Goal: Information Seeking & Learning: Learn about a topic

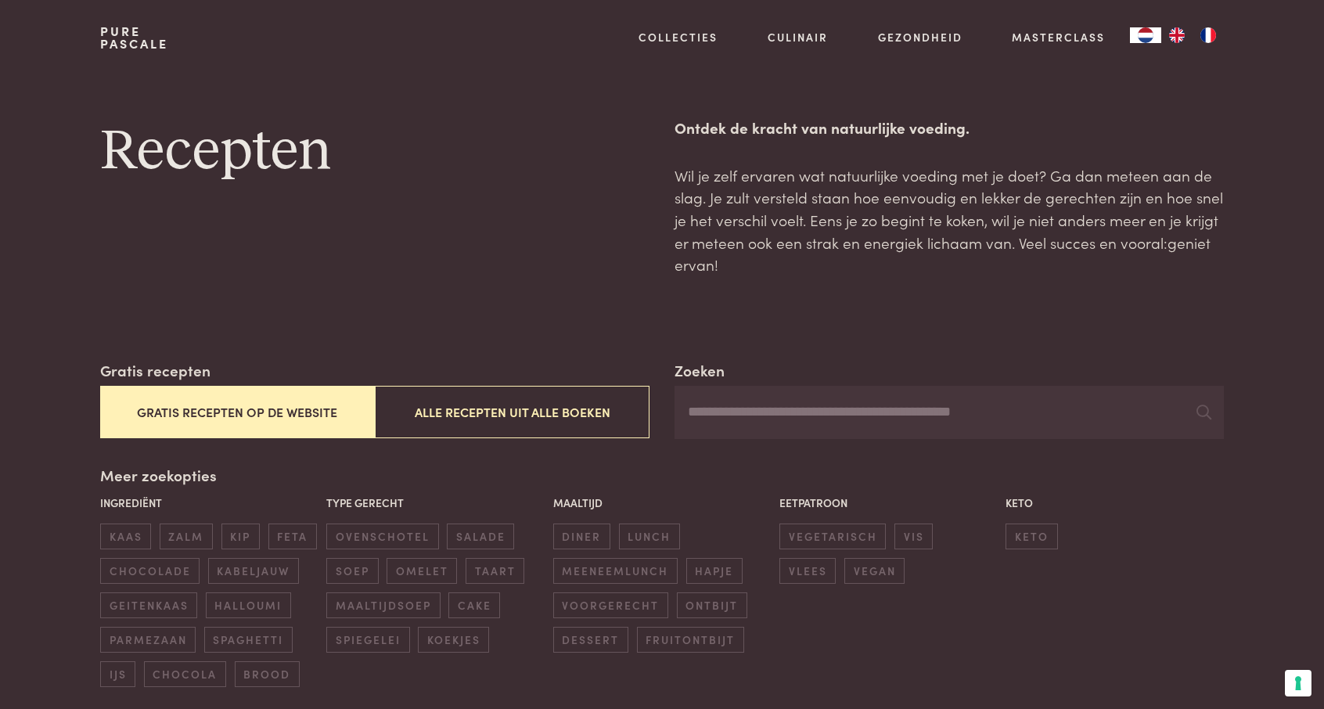
click at [343, 425] on button "Gratis recepten op de website" at bounding box center [237, 412] width 275 height 52
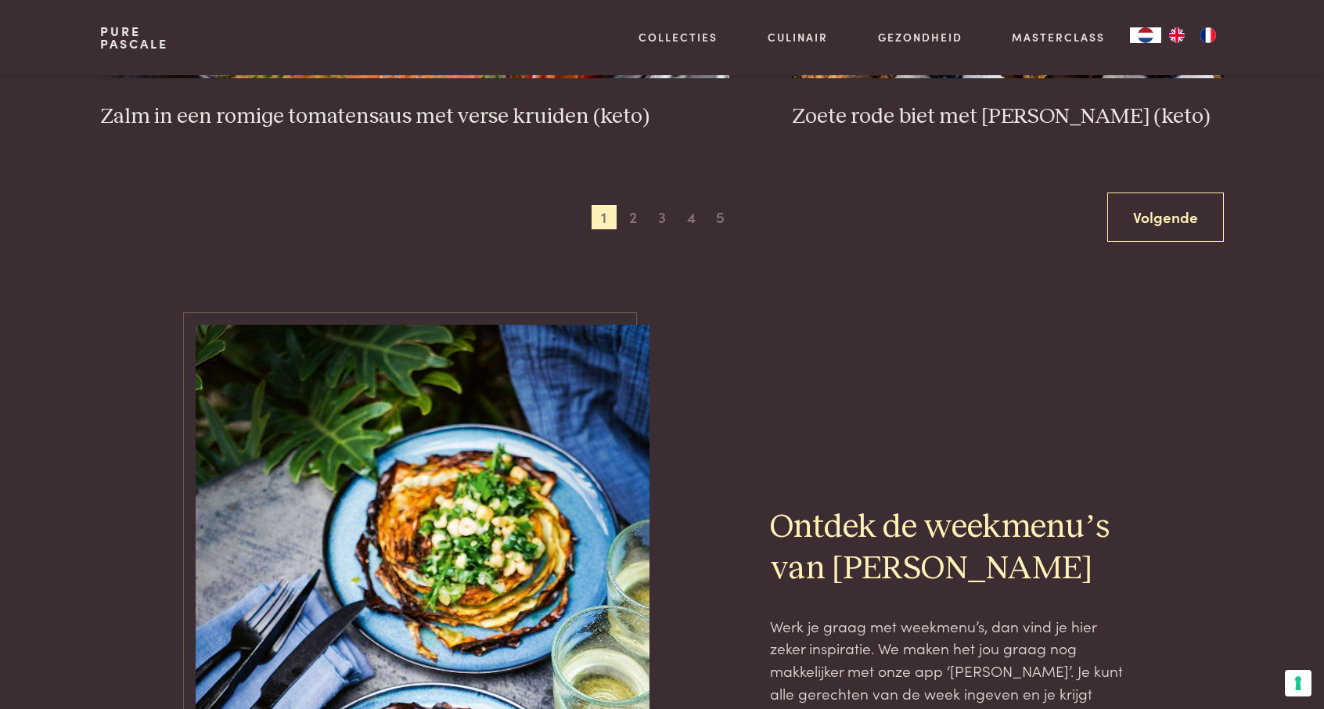
scroll to position [3145, 0]
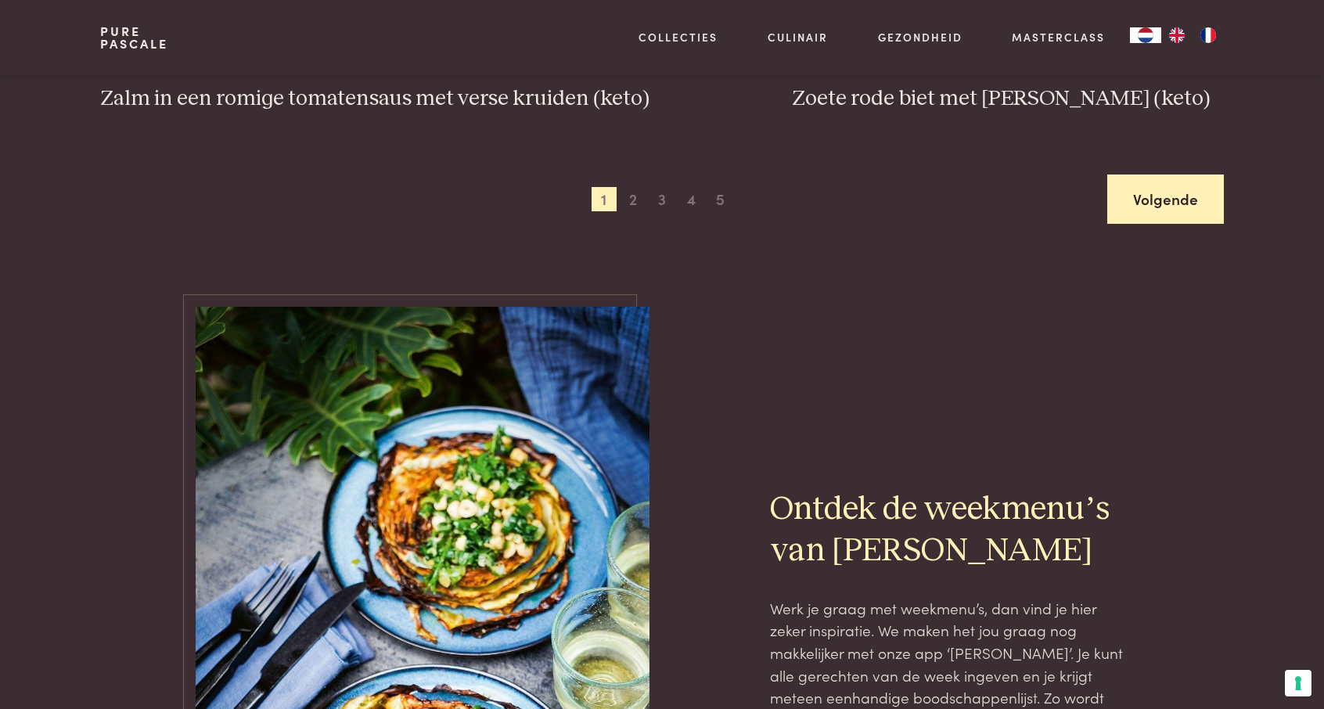
click at [1185, 204] on link "Volgende" at bounding box center [1165, 198] width 117 height 49
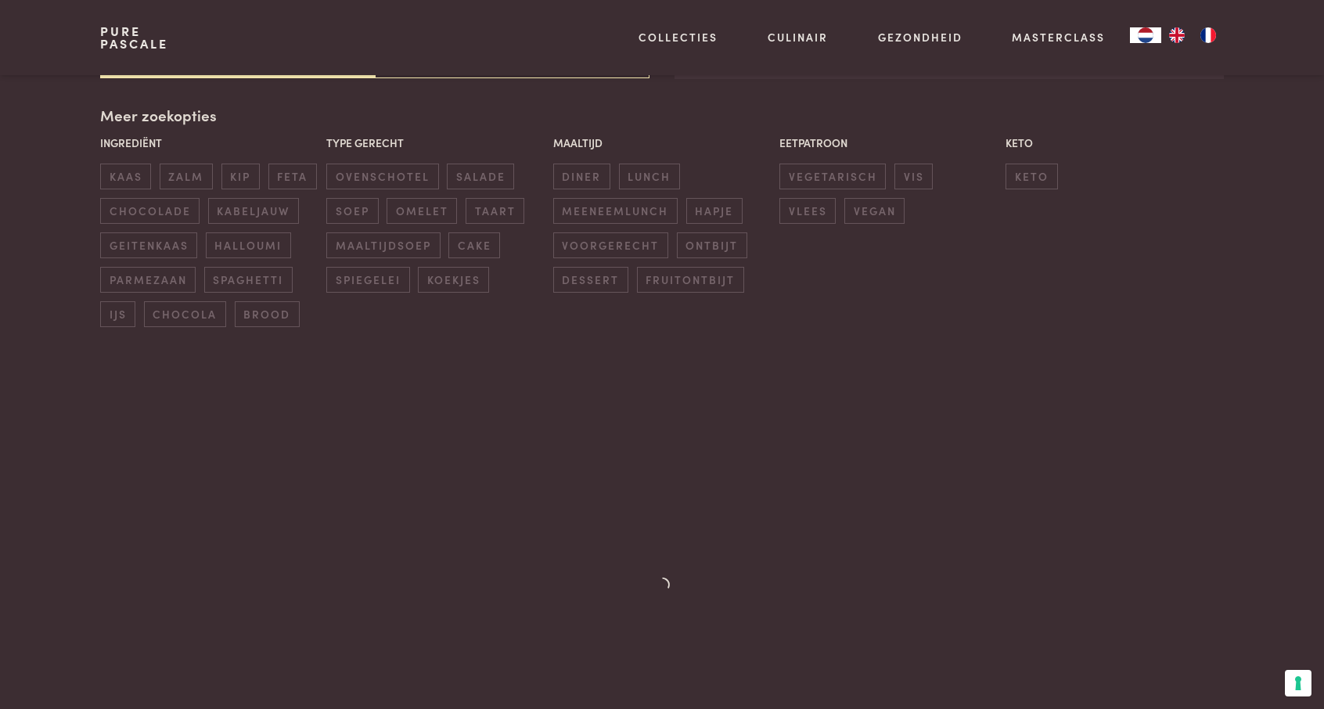
scroll to position [359, 0]
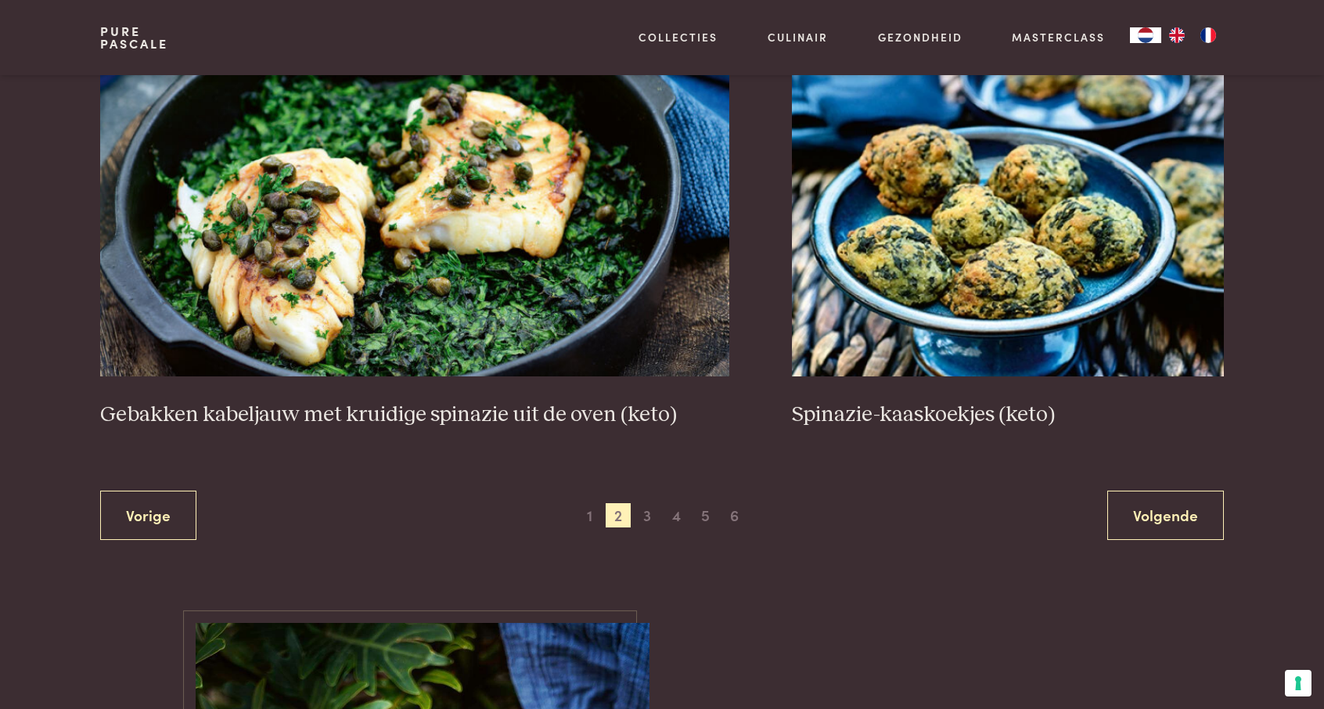
scroll to position [2832, 0]
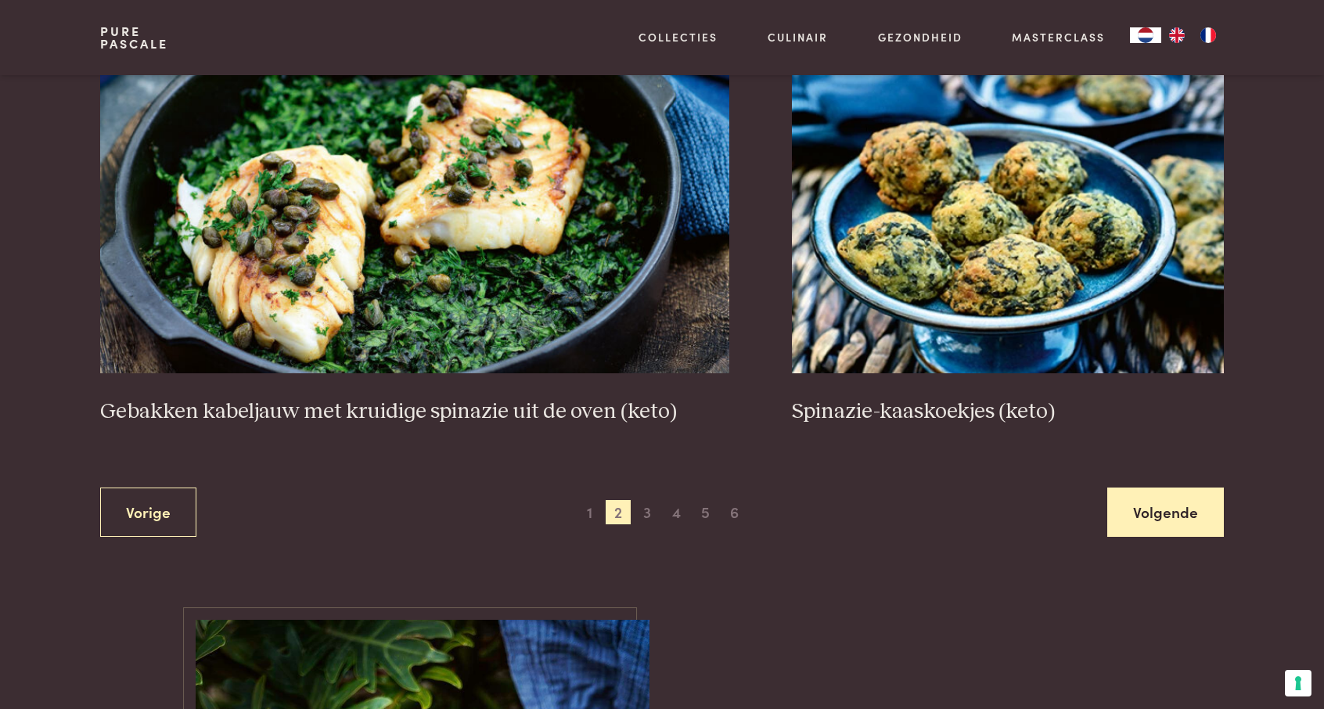
click at [1195, 508] on link "Volgende" at bounding box center [1165, 511] width 117 height 49
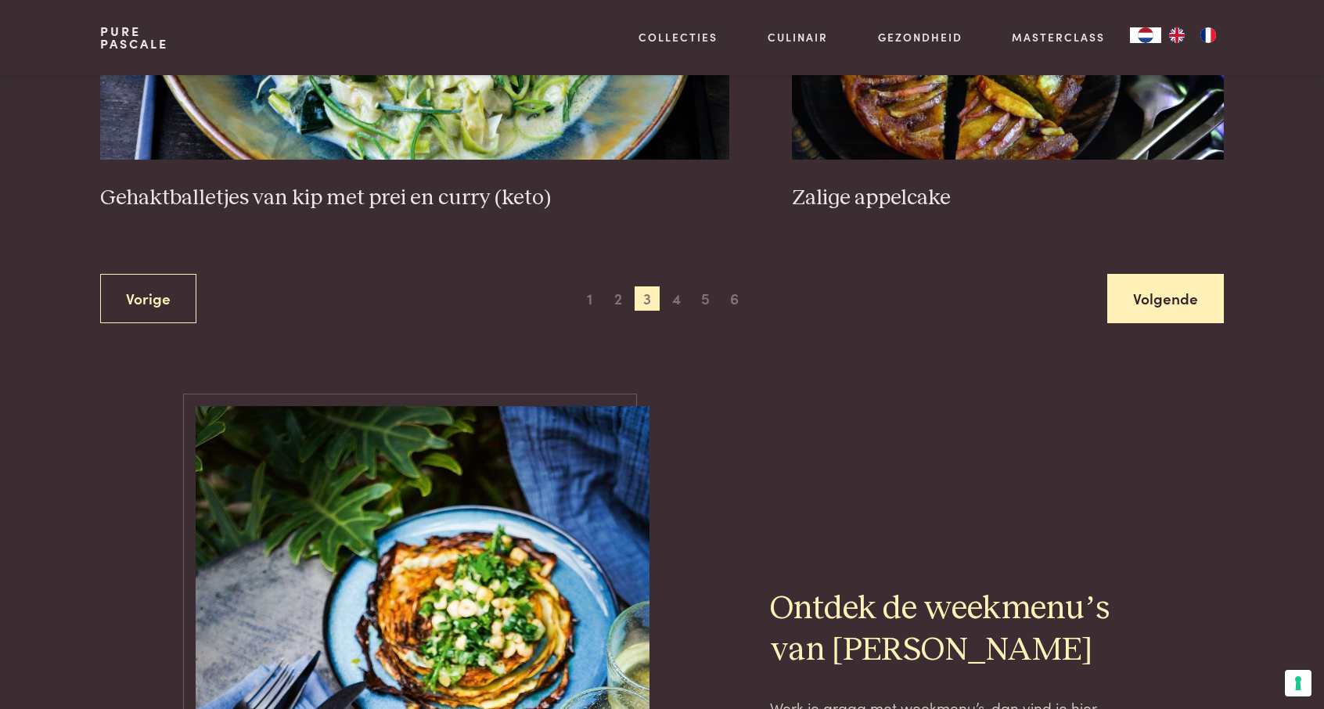
scroll to position [3176, 0]
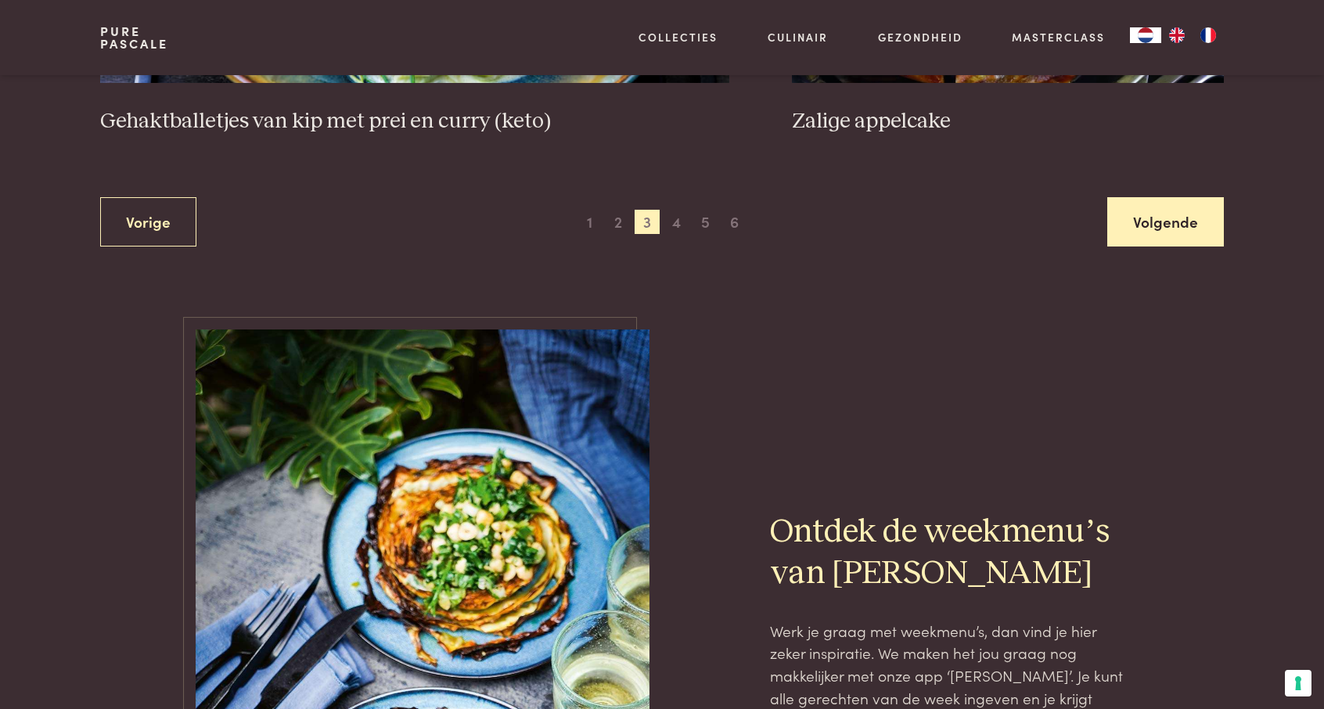
click at [1181, 218] on link "Volgende" at bounding box center [1165, 221] width 117 height 49
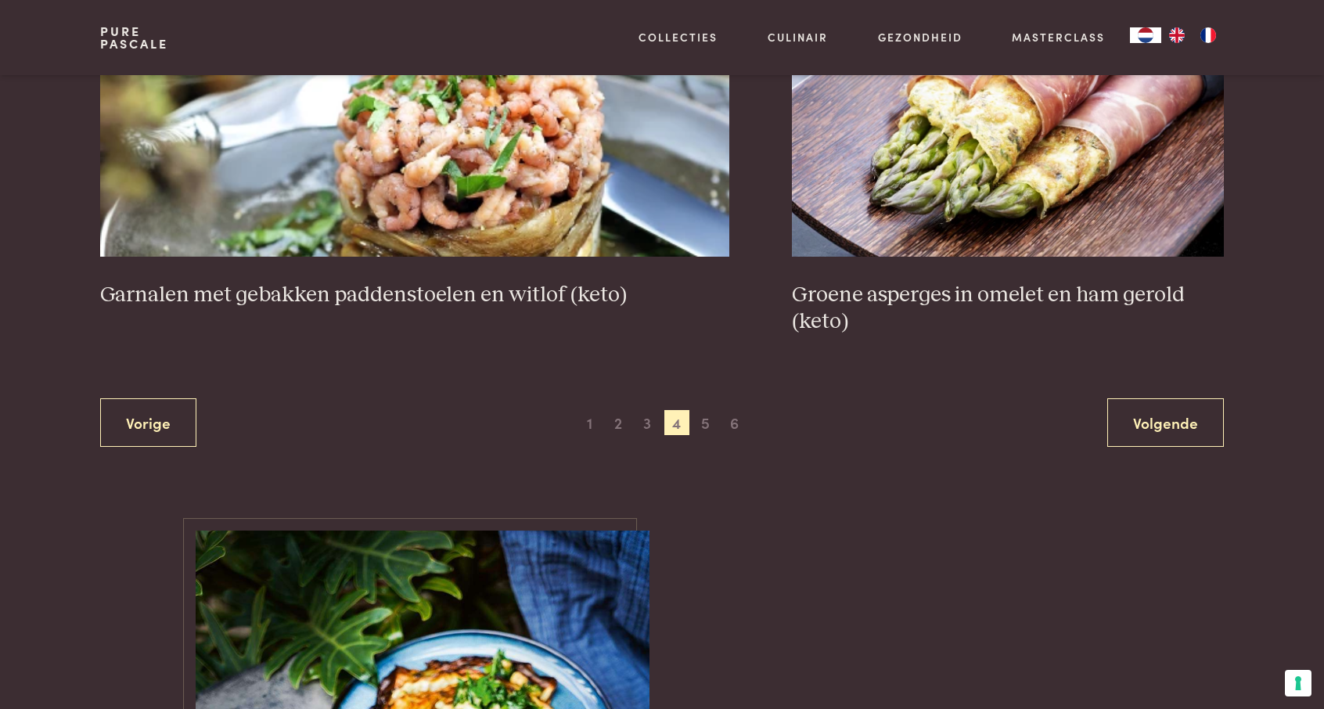
scroll to position [2957, 0]
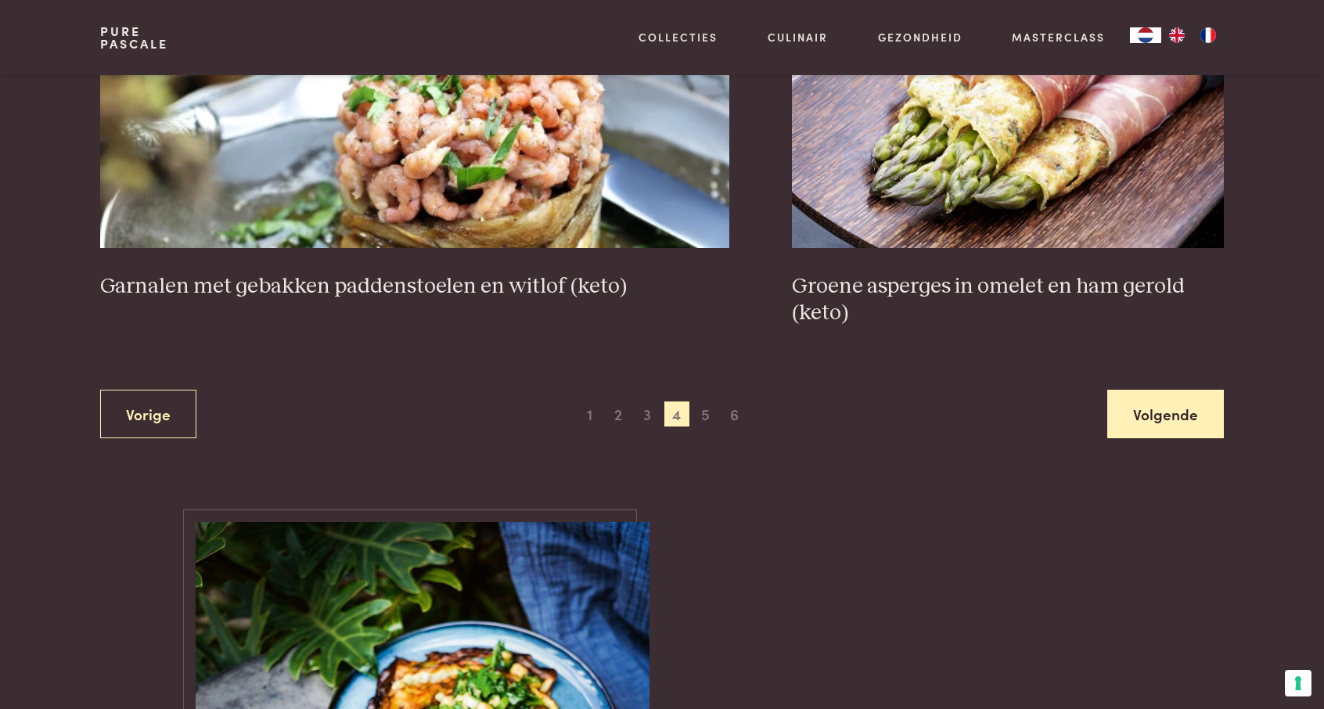
click at [1177, 420] on link "Volgende" at bounding box center [1165, 414] width 117 height 49
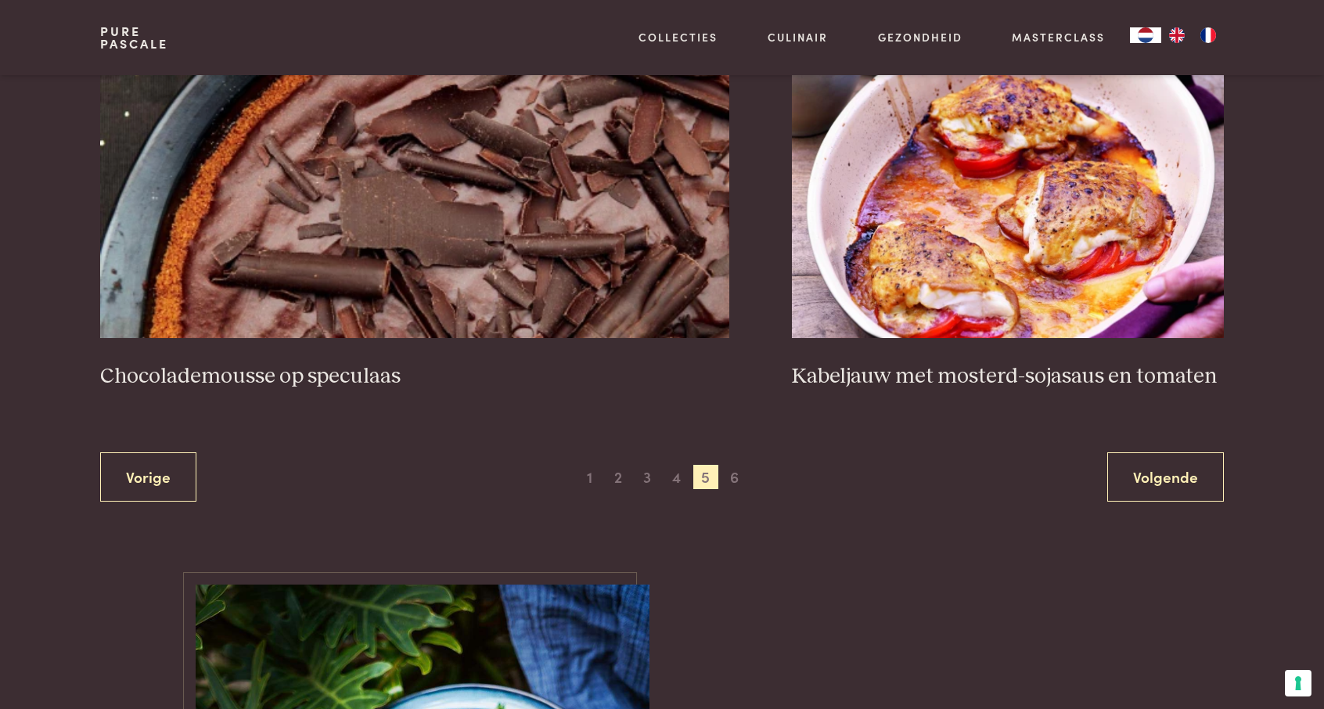
scroll to position [2926, 0]
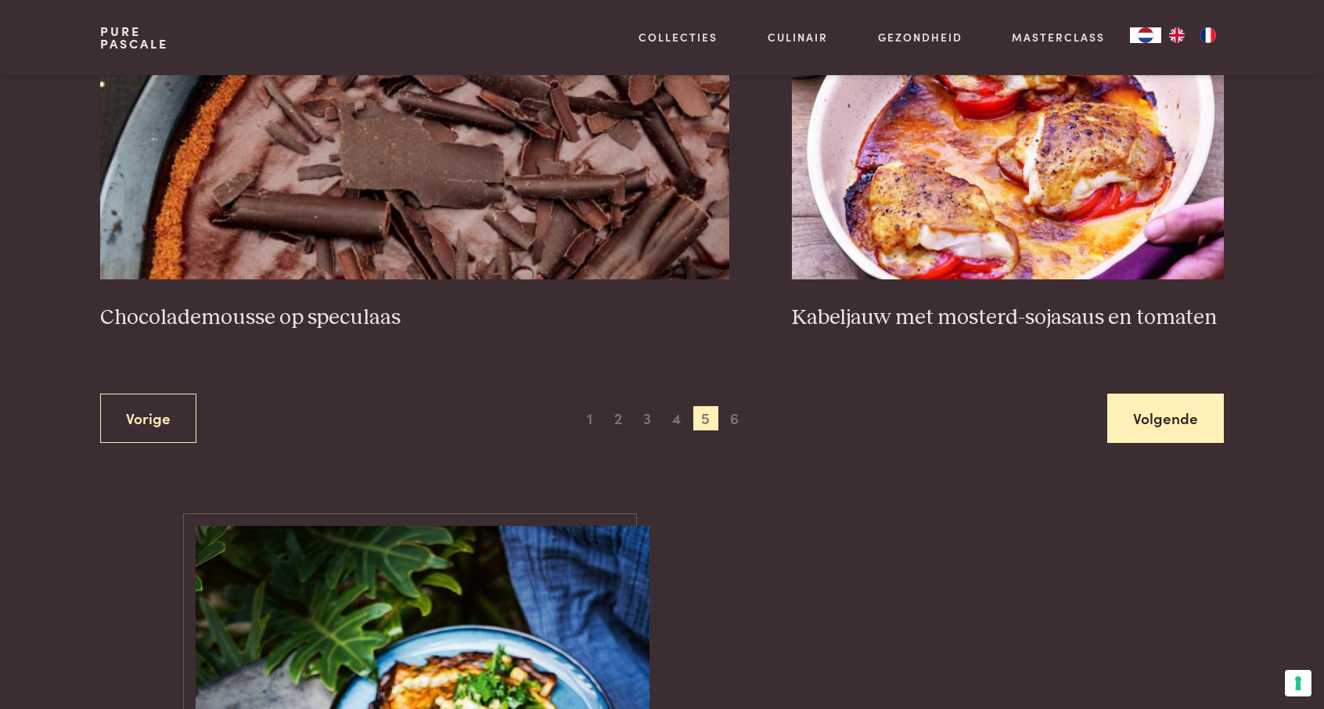
click at [1178, 416] on link "Volgende" at bounding box center [1165, 418] width 117 height 49
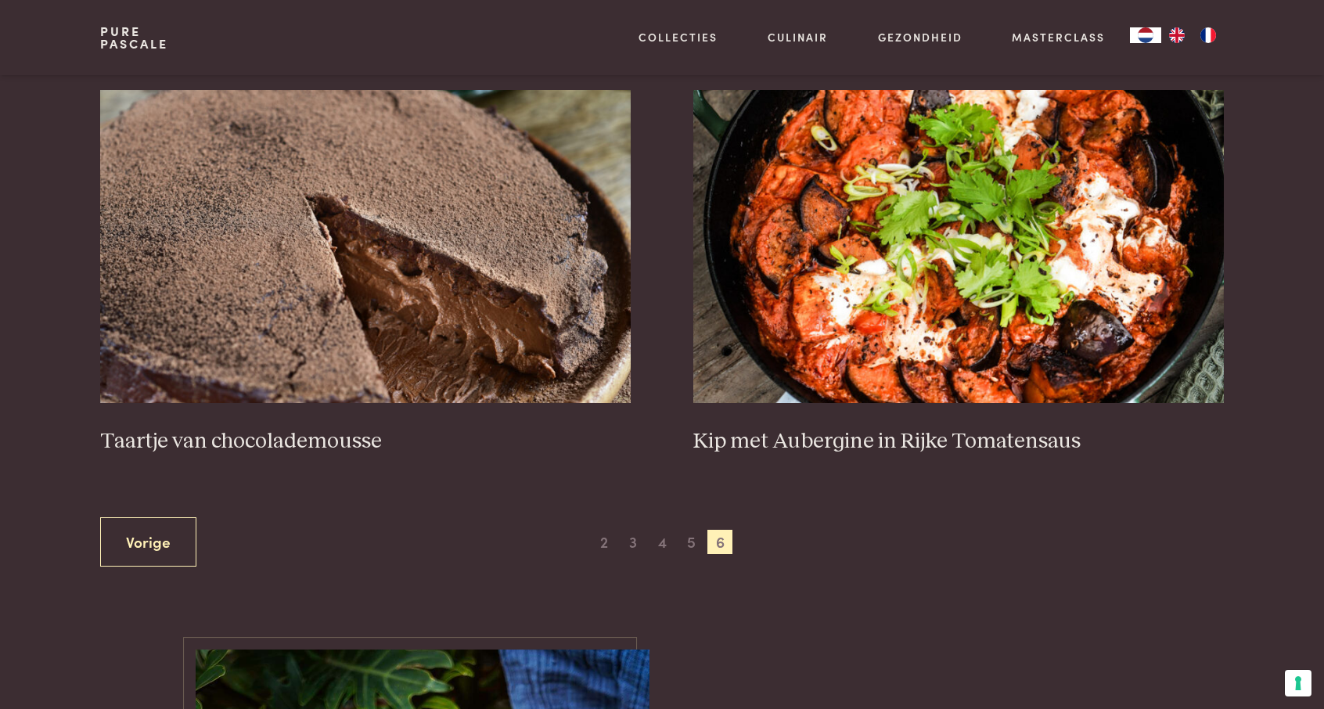
scroll to position [610, 0]
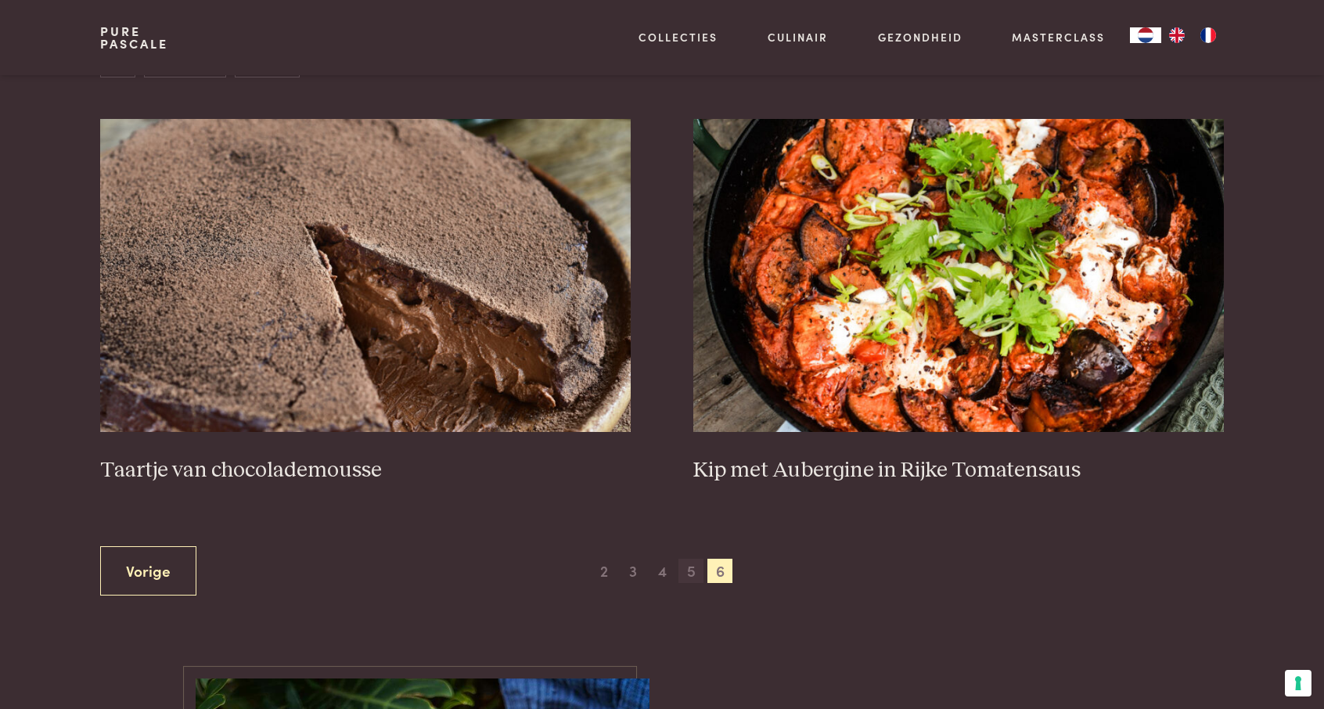
click at [689, 567] on span "5" at bounding box center [690, 571] width 25 height 25
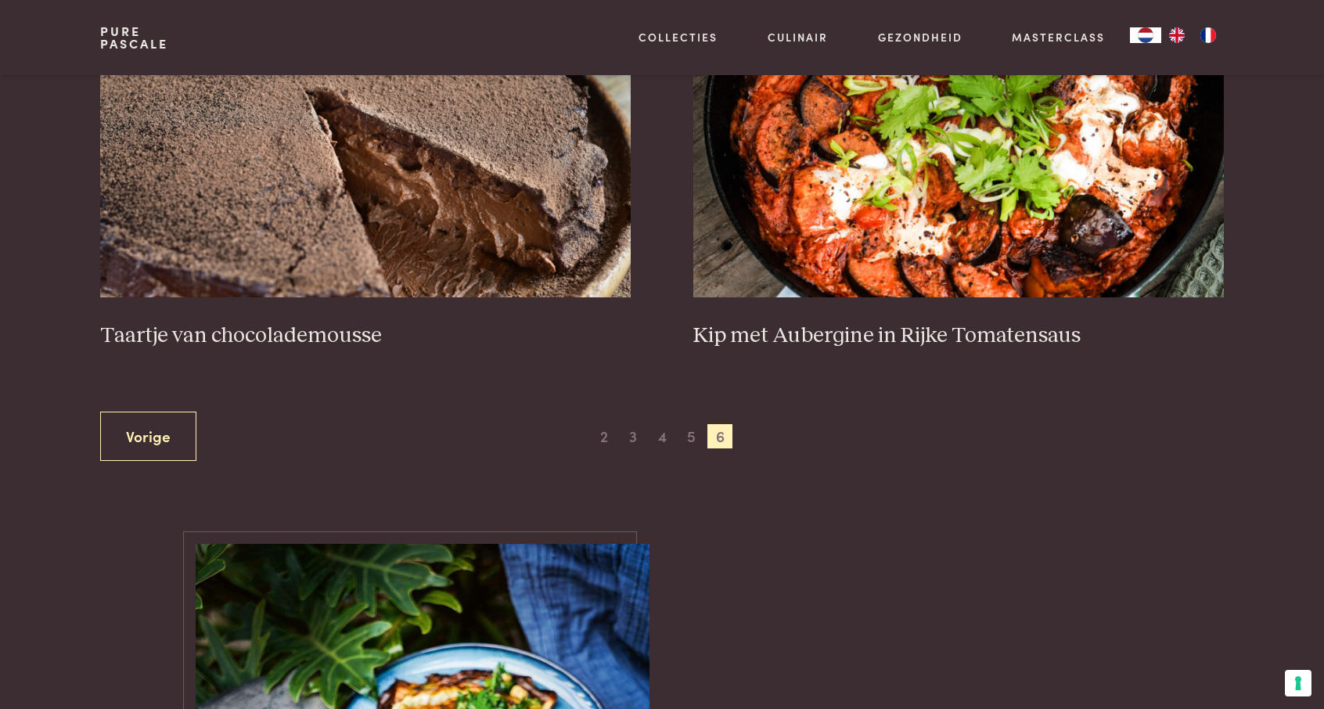
scroll to position [735, 0]
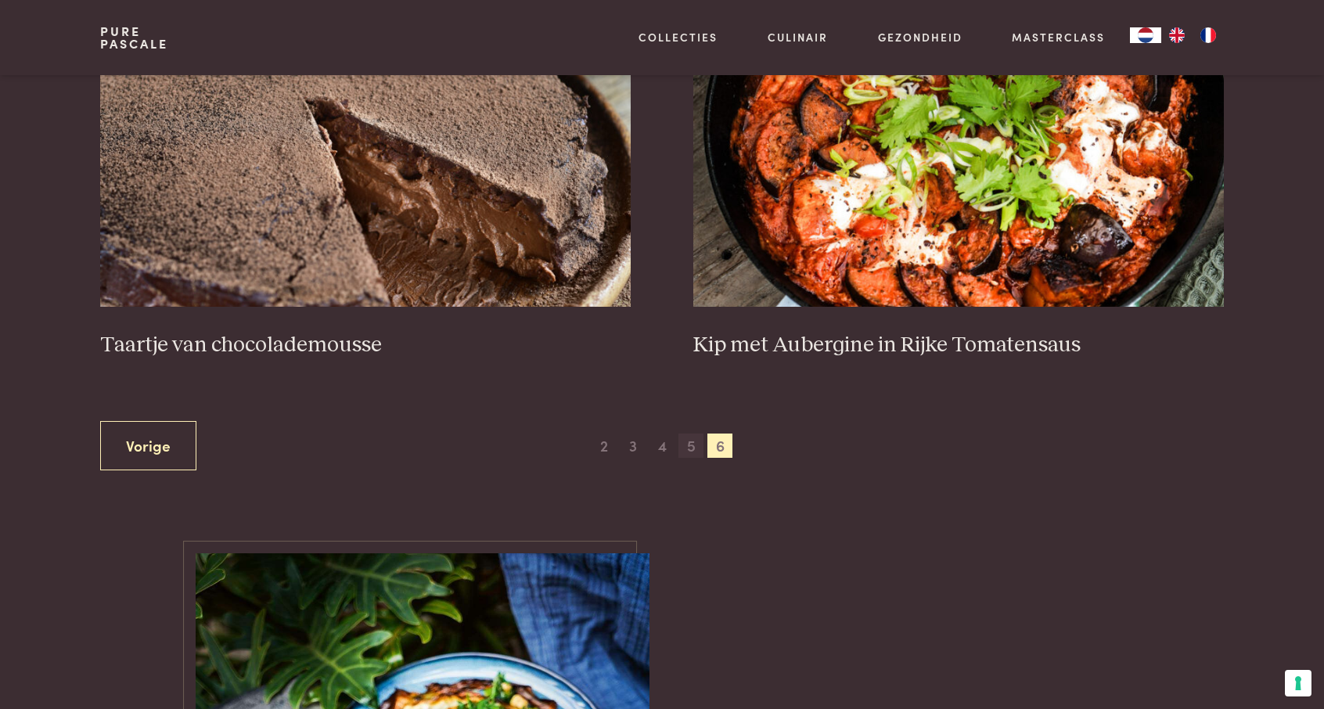
click at [689, 448] on span "5" at bounding box center [690, 445] width 25 height 25
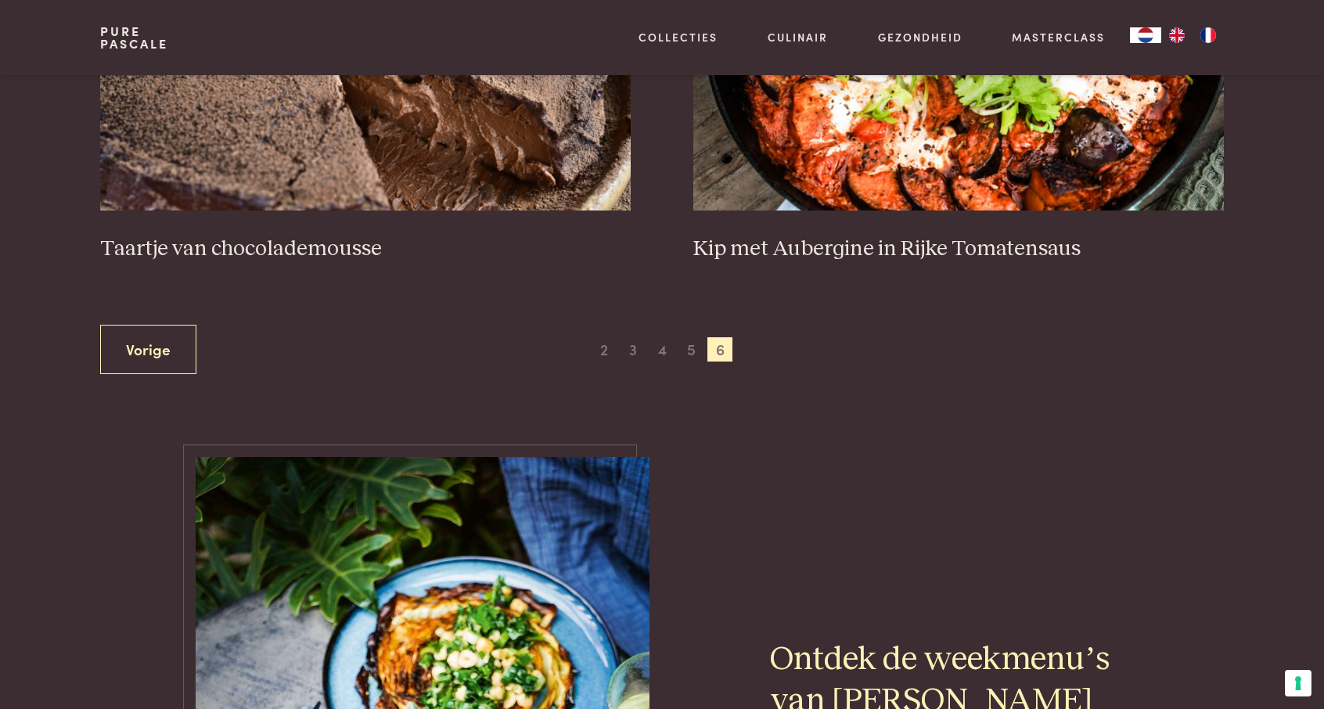
scroll to position [985, 0]
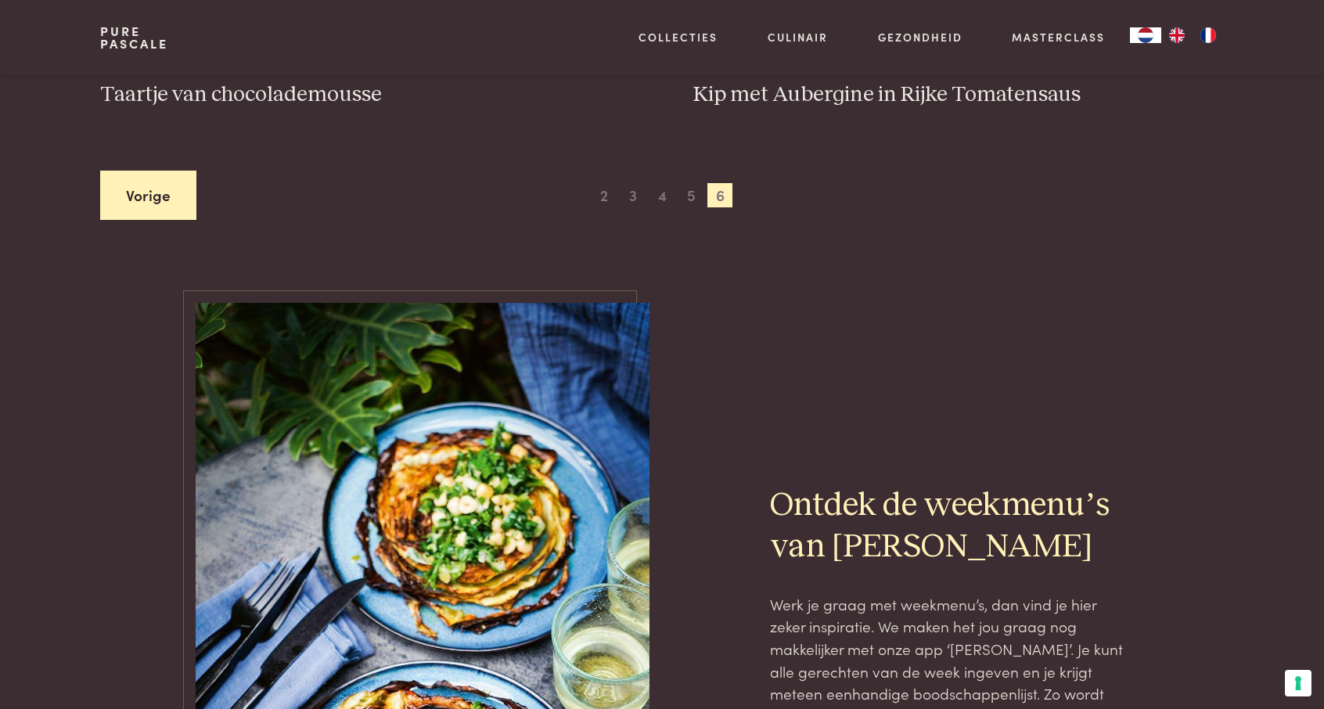
click at [122, 196] on link "Vorige" at bounding box center [148, 195] width 96 height 49
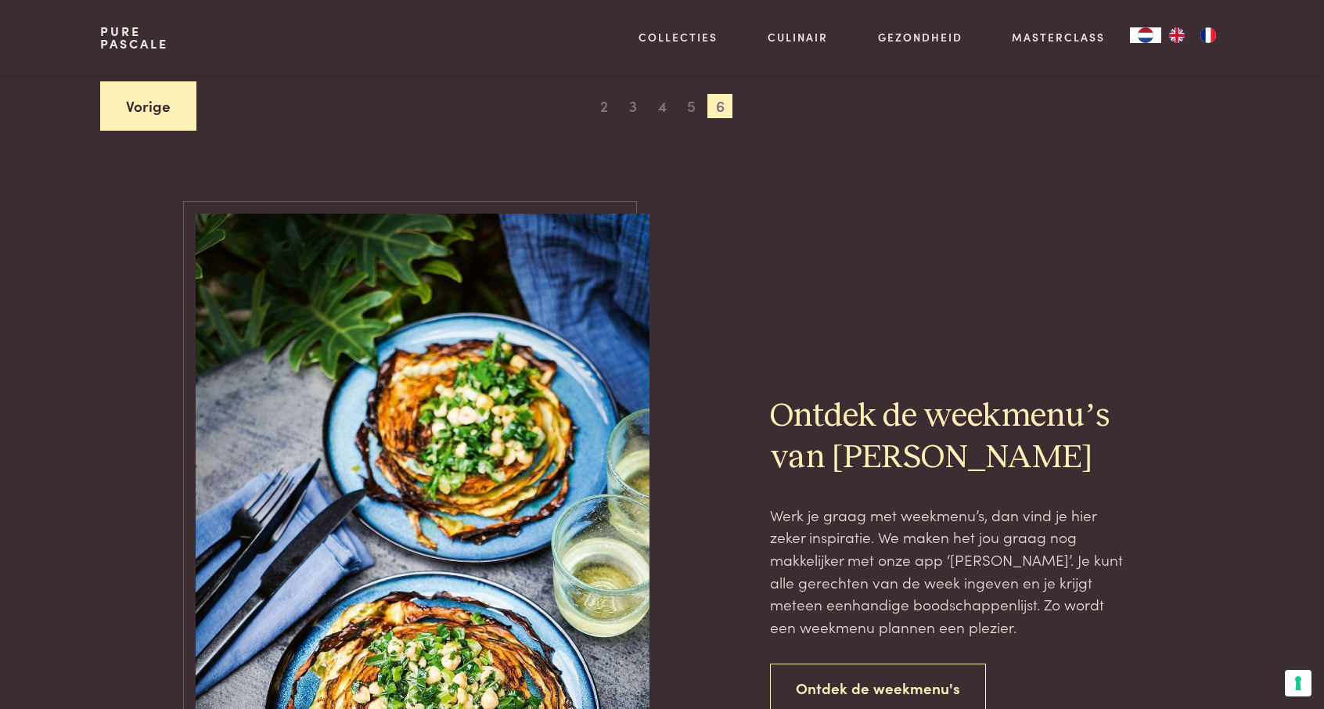
scroll to position [1079, 0]
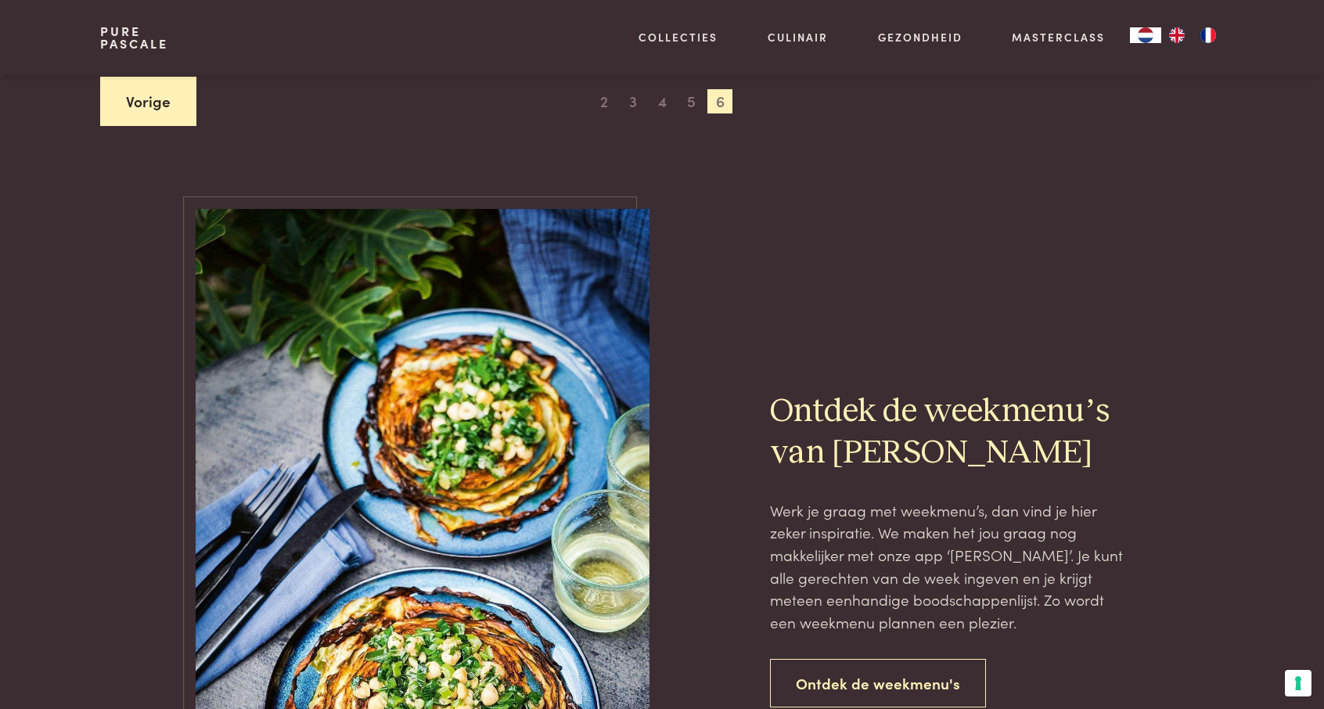
click at [135, 107] on link "Vorige" at bounding box center [148, 101] width 96 height 49
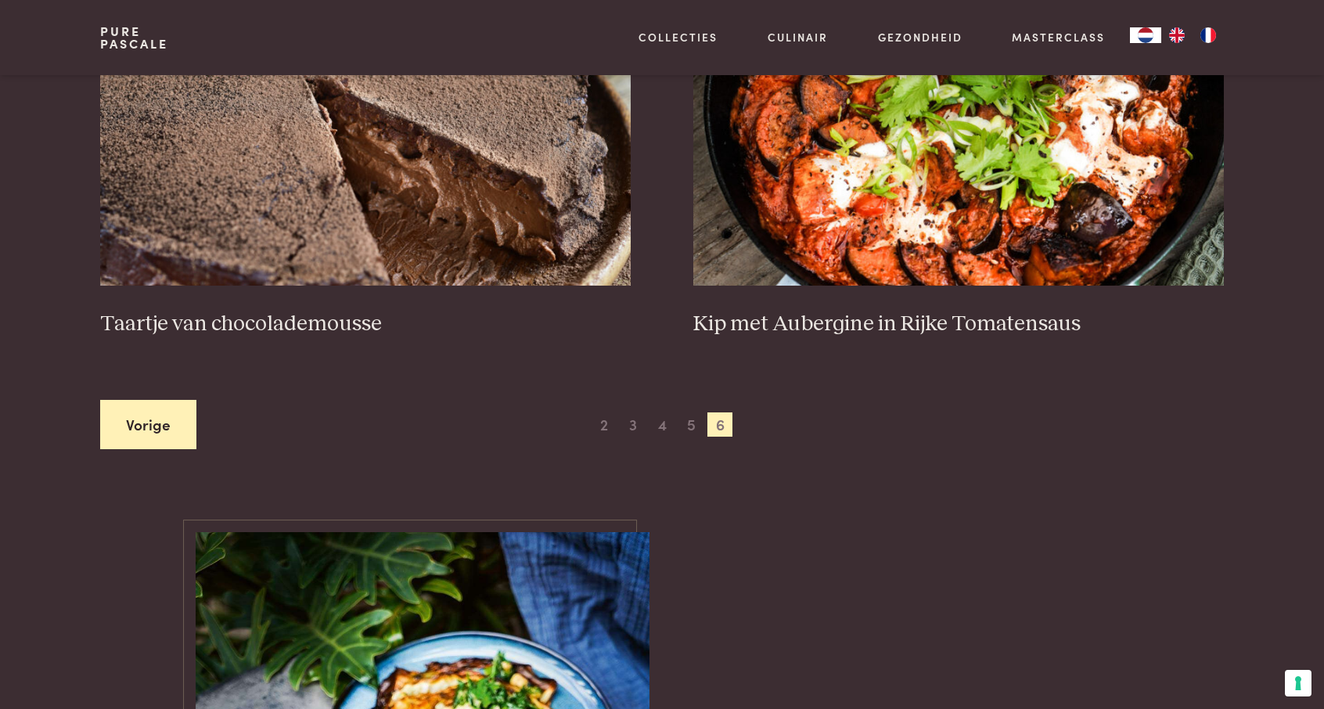
scroll to position [766, 0]
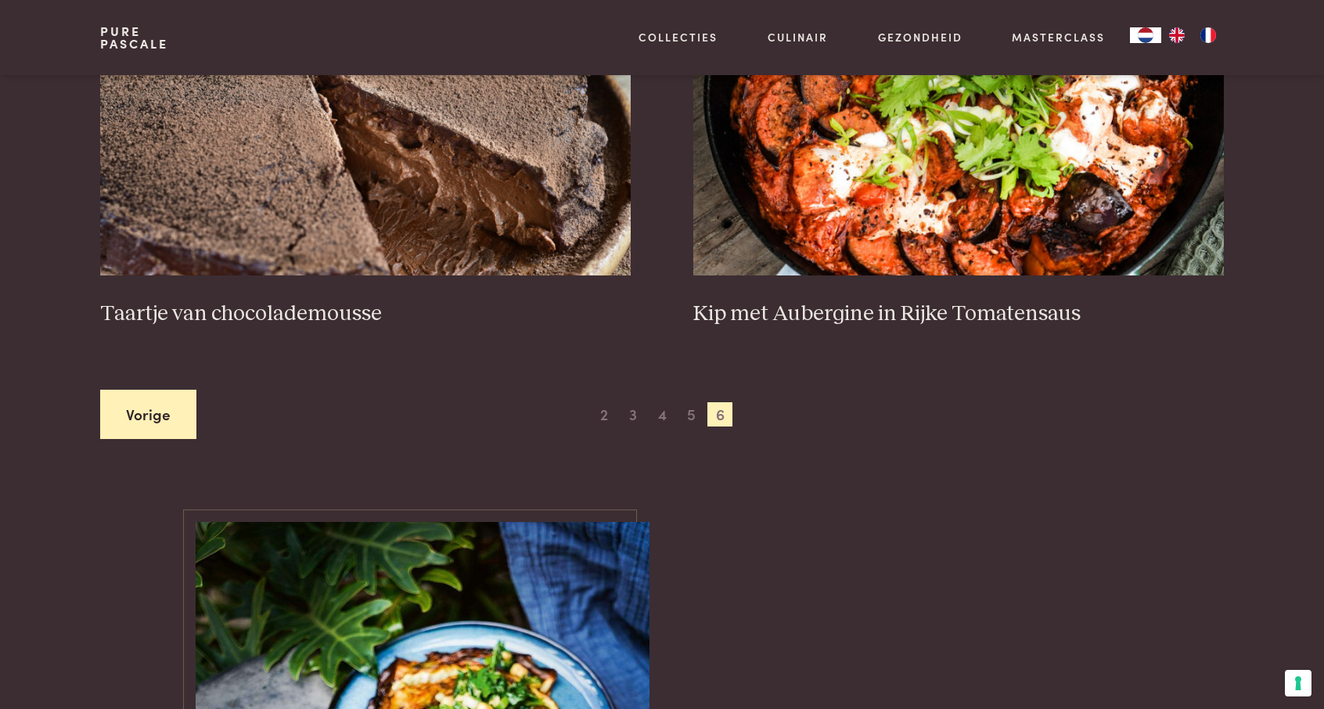
click at [136, 401] on link "Vorige" at bounding box center [148, 414] width 96 height 49
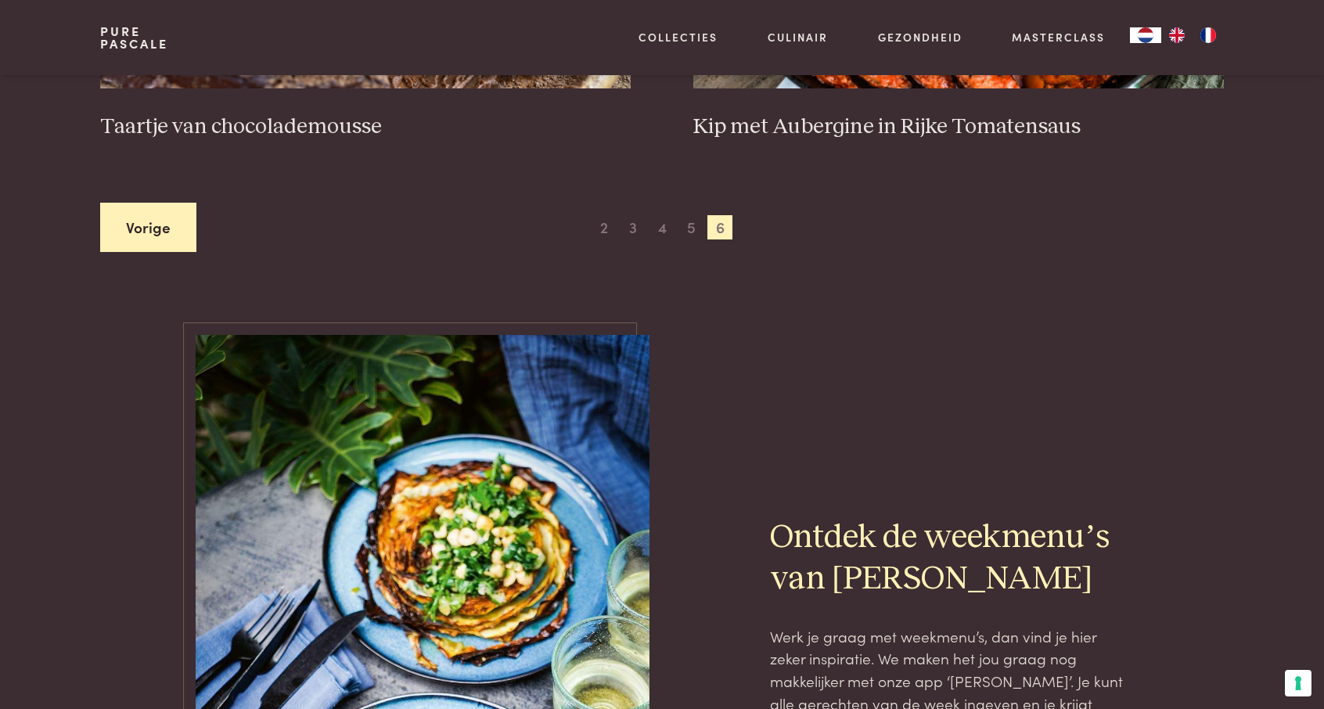
scroll to position [954, 0]
click at [150, 225] on link "Vorige" at bounding box center [148, 226] width 96 height 49
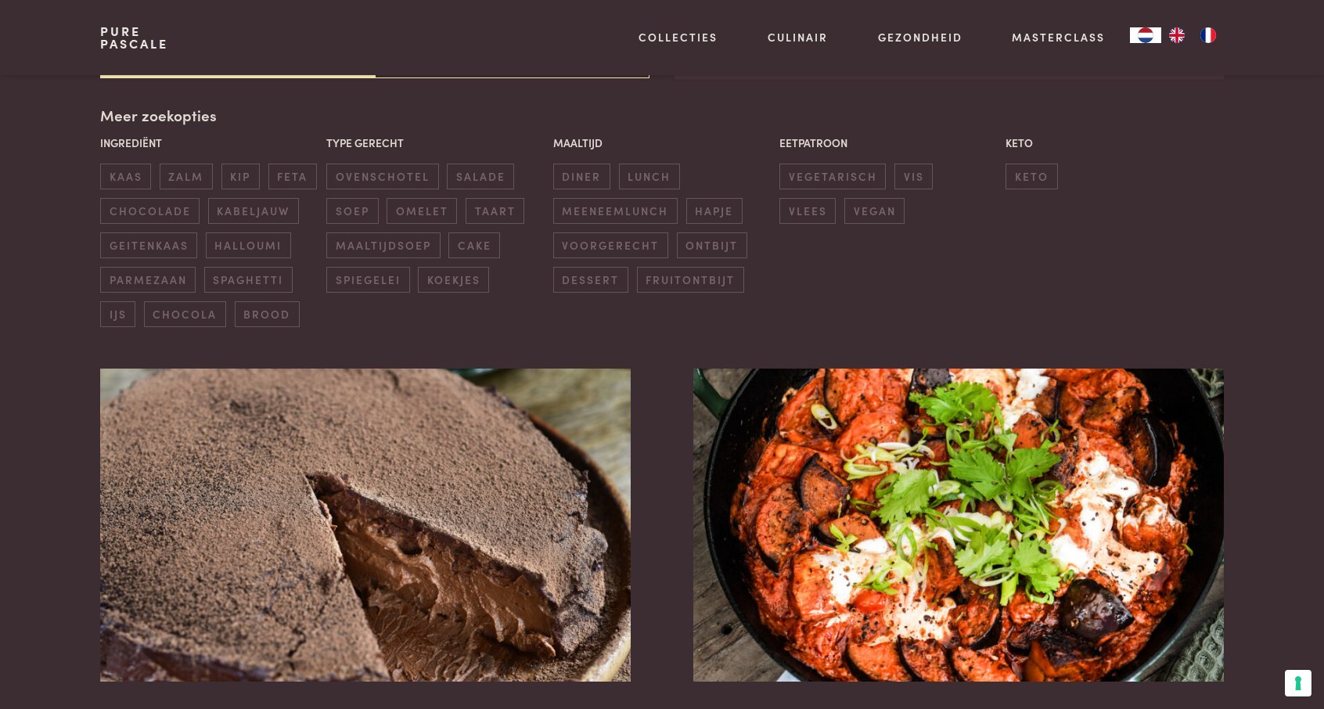
scroll to position [359, 0]
click at [238, 210] on span "kabeljauw" at bounding box center [253, 212] width 91 height 26
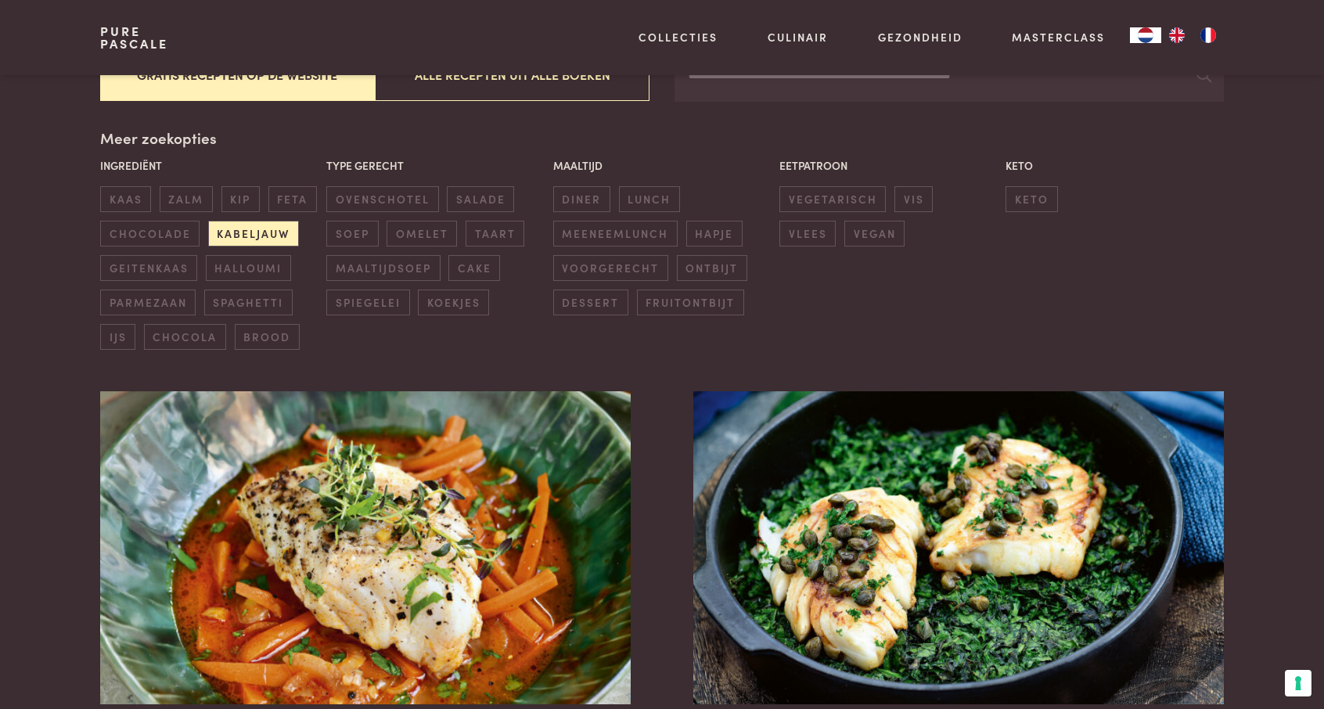
scroll to position [328, 0]
